Goal: Information Seeking & Learning: Find specific fact

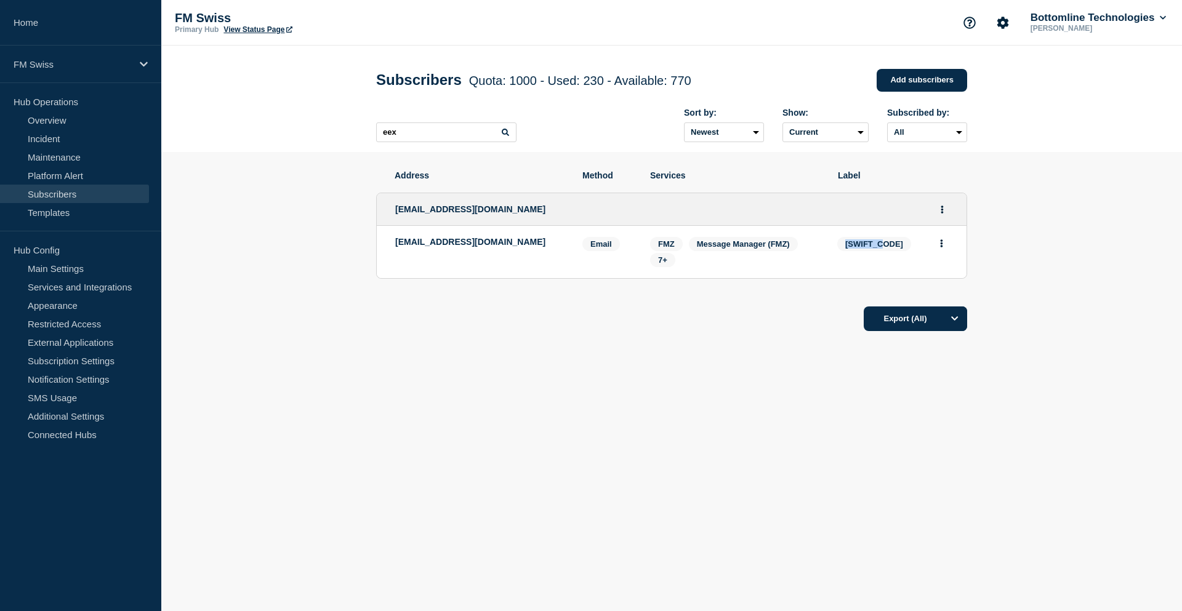
drag, startPoint x: 526, startPoint y: 212, endPoint x: 384, endPoint y: 213, distance: 142.9
click at [384, 213] on div "[EMAIL_ADDRESS][DOMAIN_NAME]" at bounding box center [672, 209] width 590 height 33
copy span "[EMAIL_ADDRESS][DOMAIN_NAME]"
drag, startPoint x: 542, startPoint y: 249, endPoint x: 396, endPoint y: 245, distance: 146.6
click at [396, 245] on p "[EMAIL_ADDRESS][DOMAIN_NAME]" at bounding box center [479, 242] width 169 height 10
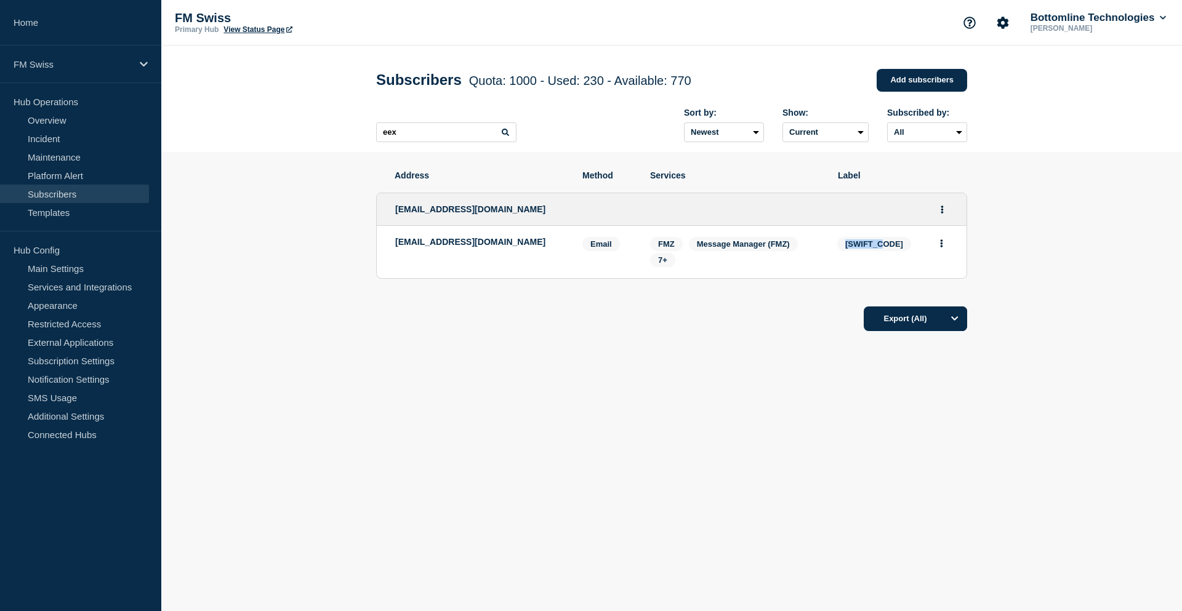
copy p "[EMAIL_ADDRESS][DOMAIN_NAME]"
click at [665, 265] on span "7+" at bounding box center [662, 260] width 9 height 9
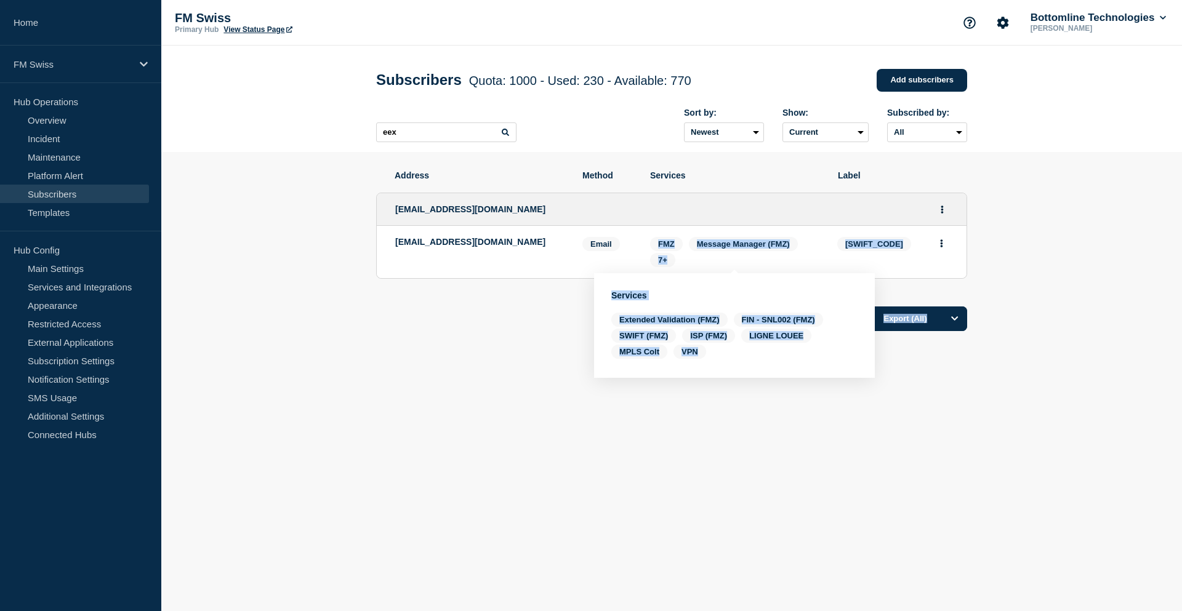
drag, startPoint x: 655, startPoint y: 245, endPoint x: 721, endPoint y: 360, distance: 132.1
click at [721, 360] on body "Home FM Swiss Hub Operations Overview Incident Maintenance Platform Alert Subsc…" at bounding box center [591, 305] width 1182 height 611
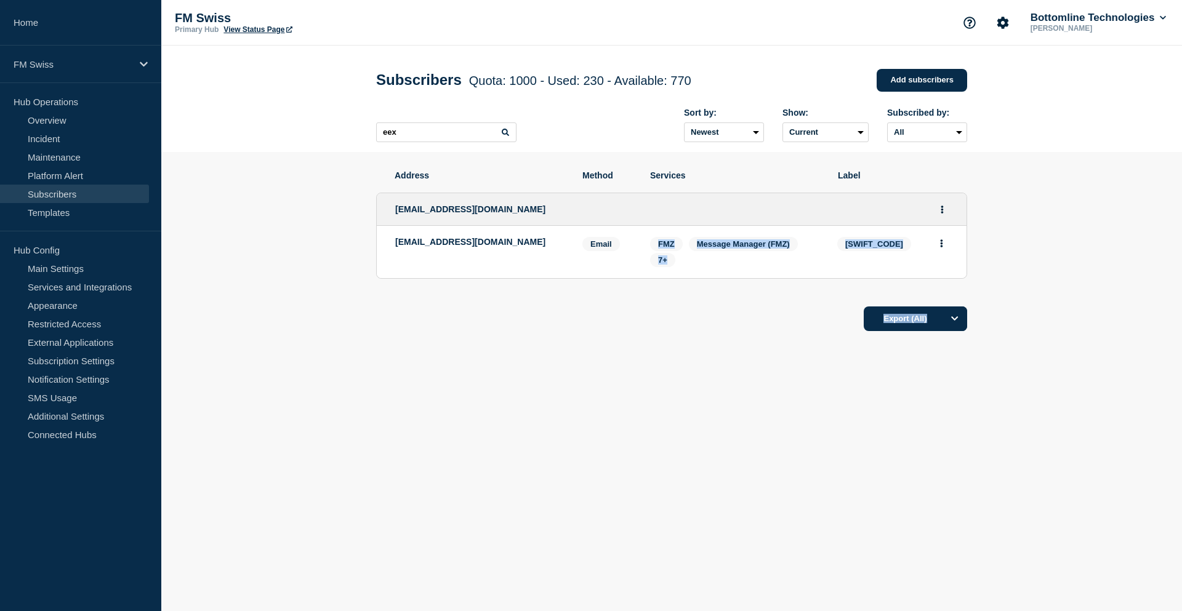
copy body "FMZ Message Manager (FMZ) 7+ [SWIFT_CODE] Export (All) FM Swiss Switch Status P…"
